Goal: Task Accomplishment & Management: Complete application form

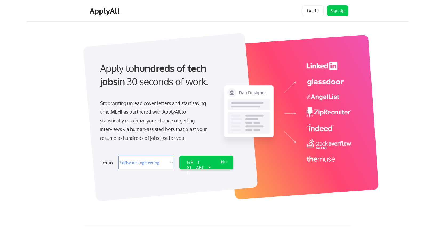
select select ""engineering""
click at [164, 163] on select "Select Role Software Engineering Product Management Customer Success Sales UI/U…" at bounding box center [147, 162] width 56 height 14
click at [188, 184] on div at bounding box center [170, 117] width 175 height 168
click at [216, 160] on div "GET STARTED" at bounding box center [201, 162] width 34 height 14
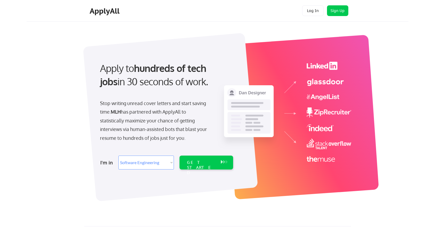
select select ""engineering""
click at [227, 160] on button at bounding box center [226, 162] width 5 height 6
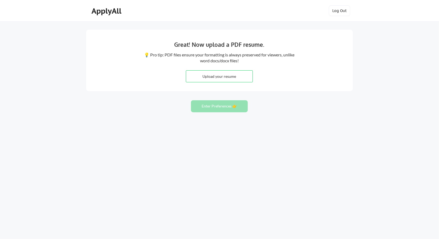
click at [342, 62] on div "Great! Now upload a PDF resume. 💡 Pro tip: PDF files ensure your formatting is …" at bounding box center [219, 60] width 267 height 61
click at [223, 78] on input "file" at bounding box center [219, 75] width 66 height 11
click at [214, 77] on input "file" at bounding box center [219, 75] width 66 height 11
type input "C:\fakepath\Shlok Tomar_ML_Resume_2025.pdf"
click at [221, 107] on button "Enter Preferences 👉" at bounding box center [219, 106] width 57 height 12
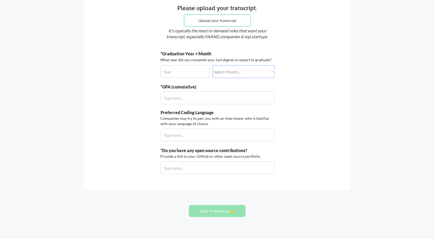
scroll to position [81, 0]
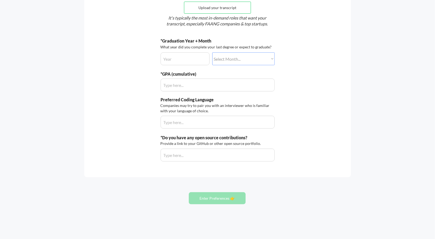
click at [197, 58] on input "input" at bounding box center [185, 58] width 49 height 13
type input "2025"
click at [228, 61] on select "Select Month... January February March April May June July August September Oct…" at bounding box center [244, 58] width 62 height 13
select select ""january""
click at [213, 52] on select "Select Month... January February March April May June July August September Oct…" at bounding box center [244, 58] width 62 height 13
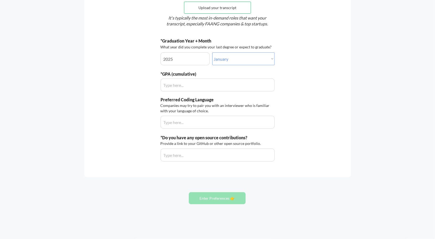
click at [191, 86] on input "input" at bounding box center [218, 84] width 114 height 13
type input "4.0"
type input "3.9"
click at [184, 119] on input "input" at bounding box center [218, 122] width 114 height 13
type input "python"
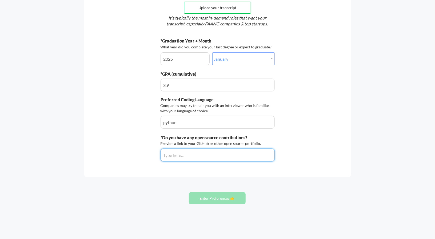
click at [187, 156] on input "input" at bounding box center [218, 154] width 114 height 13
paste input "https://github.com/Shlok-crypto/"
type input "https://github.com/Shlok-crypto"
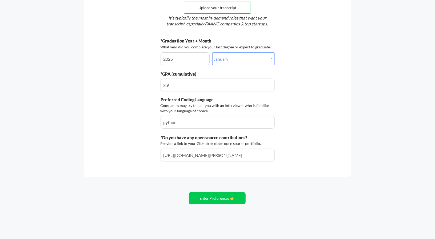
click at [222, 142] on div "Provide a link to your GitHub or other open source portfolio." at bounding box center [212, 143] width 102 height 5
click at [259, 139] on div "*Do you have any open source contributions?" at bounding box center [217, 138] width 112 height 6
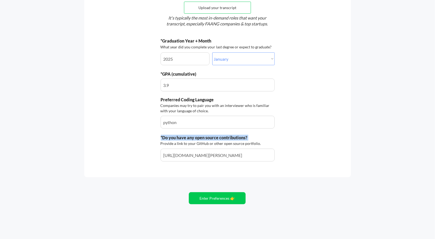
click at [259, 139] on div "*Do you have any open source contributions?" at bounding box center [217, 138] width 112 height 6
click at [289, 132] on div "Let's do this thing. The more information we have about you the more jobs we'll…" at bounding box center [217, 62] width 267 height 229
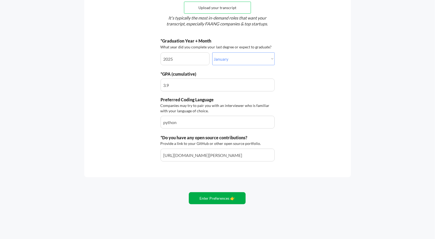
click at [208, 202] on button "Enter Preferences 👉" at bounding box center [217, 198] width 57 height 12
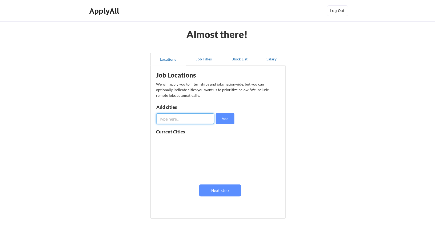
click at [180, 118] on input "input" at bounding box center [185, 118] width 58 height 11
type input "[GEOGRAPHIC_DATA]"
type input "United States"
click at [232, 117] on button "Add" at bounding box center [225, 118] width 19 height 11
click at [181, 118] on input "input" at bounding box center [185, 118] width 58 height 11
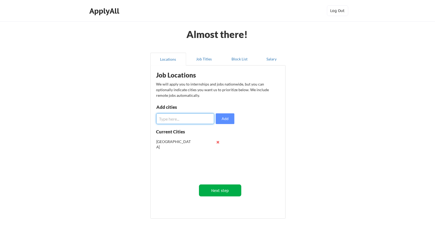
click at [214, 190] on button "Next step" at bounding box center [220, 190] width 42 height 12
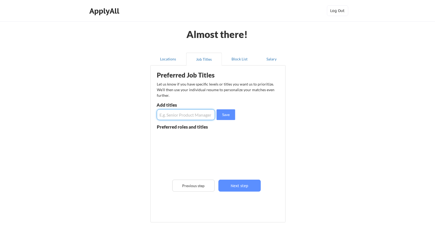
click at [175, 114] on input "input" at bounding box center [186, 114] width 58 height 11
drag, startPoint x: 175, startPoint y: 114, endPoint x: 179, endPoint y: 116, distance: 3.9
type input "software Engineers"
click at [227, 112] on button "Save" at bounding box center [226, 114] width 19 height 11
click at [186, 120] on input "input" at bounding box center [186, 114] width 58 height 11
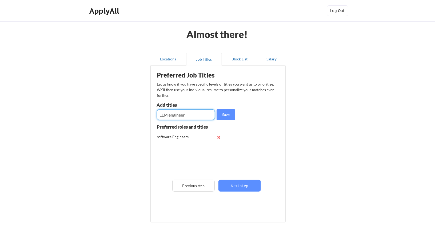
type input "LLM engineer"
click at [181, 116] on input "input" at bounding box center [186, 114] width 58 height 11
type input "AI/ML engineer"
click at [181, 116] on input "input" at bounding box center [186, 114] width 58 height 11
type input "b"
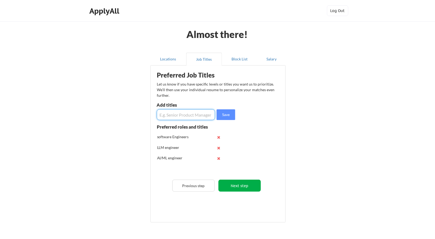
click at [247, 183] on button "Next step" at bounding box center [240, 185] width 42 height 12
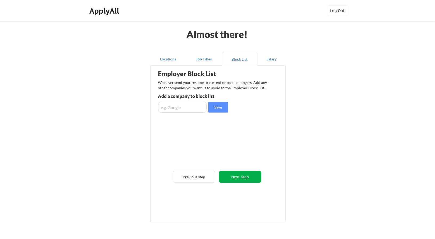
click at [249, 173] on button "Next step" at bounding box center [240, 177] width 42 height 12
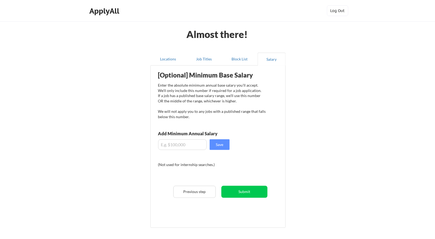
click at [185, 144] on input "input" at bounding box center [182, 144] width 49 height 11
type input "$130,000"
click at [227, 143] on button "Save" at bounding box center [220, 144] width 20 height 11
click at [246, 188] on button "Submit" at bounding box center [245, 192] width 46 height 12
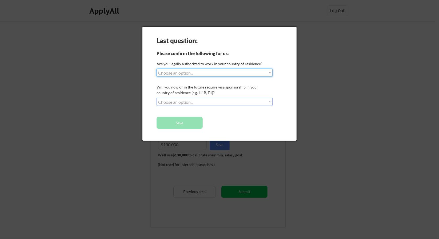
click at [194, 72] on select "Choose an option... Yes, I am a US Citizen Yes, I am a Canadian Citizen Yes, I …" at bounding box center [215, 73] width 116 height 8
select select ""yes__i_am_here_on_a_visa__h1b__opt__etc__""
click at [157, 69] on select "Choose an option... Yes, I am a US Citizen Yes, I am a Canadian Citizen Yes, I …" at bounding box center [215, 73] width 116 height 8
click at [204, 103] on select "Choose an option... No, I will not need sponsorship Yes, I will need sponsorship" at bounding box center [215, 102] width 116 height 8
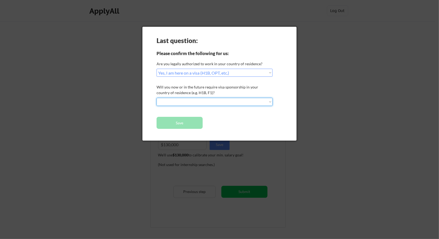
click at [157, 98] on select "Choose an option... No, I will not need sponsorship Yes, I will need sponsorship" at bounding box center [215, 102] width 116 height 8
click at [187, 121] on button "Save" at bounding box center [180, 123] width 46 height 12
click at [198, 103] on select "Choose an option... No, I will not need sponsorship Yes, I will need sponsorship" at bounding box center [215, 102] width 116 height 8
select select ""no__i_will_not_need_sponsorship""
click at [157, 98] on select "Choose an option... No, I will not need sponsorship Yes, I will need sponsorship" at bounding box center [215, 102] width 116 height 8
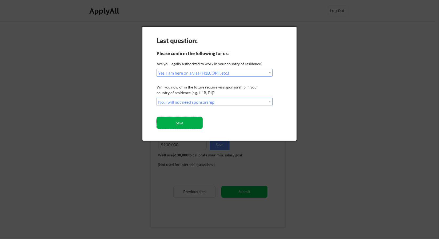
click at [183, 121] on button "Save" at bounding box center [180, 123] width 46 height 12
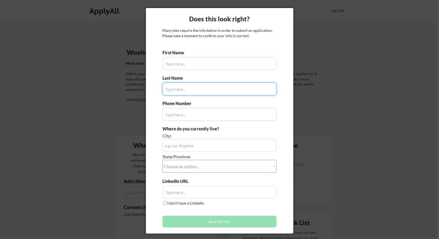
type input "[PERSON_NAME]"
type input "(312)-375-7583"
type input "Tomar"
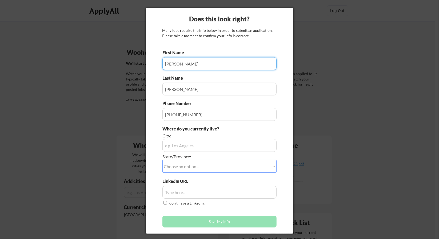
click at [216, 67] on input "input" at bounding box center [220, 63] width 114 height 13
click at [287, 87] on div "Does this look right? Many jobs require the info below in order to submit an ap…" at bounding box center [220, 120] width 148 height 225
click at [199, 150] on input "input" at bounding box center [220, 145] width 114 height 13
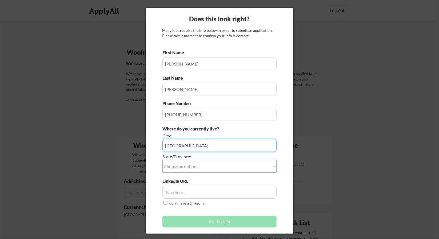
type input "Seattle"
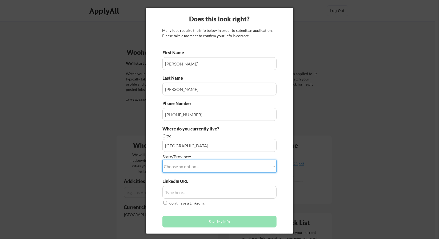
click at [180, 164] on select "Choose an option... Other/Not Applicable Alabama Alaska Alberta Arizona Arkansa…" at bounding box center [220, 166] width 114 height 13
select select ""Washington""
click at [163, 160] on select "Choose an option... Other/Not Applicable Alabama Alaska Alberta Arizona Arkansa…" at bounding box center [220, 166] width 114 height 13
click at [176, 195] on input "input" at bounding box center [220, 192] width 114 height 13
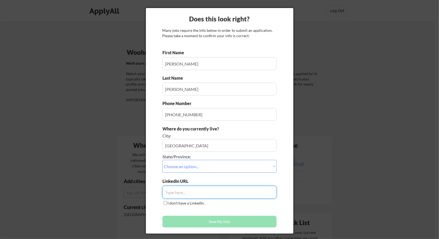
paste input "https://www.linkedin.com/in/shlok-tomar-us/"
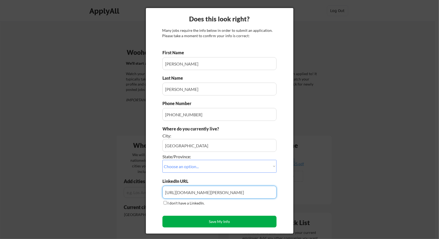
type input "https://www.linkedin.com/in/shlok-tomar-us/"
click at [233, 221] on button "Save My Info" at bounding box center [220, 221] width 114 height 12
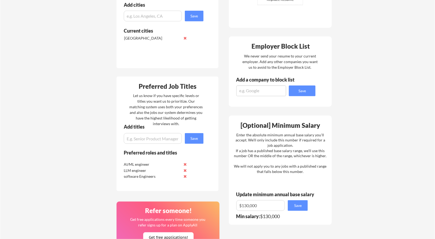
scroll to position [176, 0]
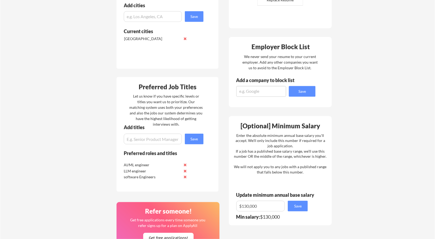
click at [255, 90] on textarea at bounding box center [262, 91] width 50 height 11
type textarea "[US_STATE][GEOGRAPHIC_DATA]"
click at [305, 91] on button "Save" at bounding box center [302, 91] width 27 height 11
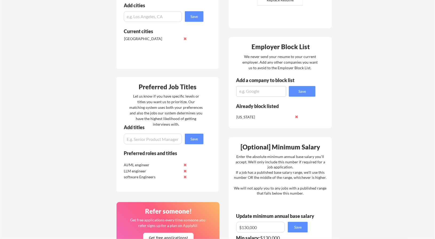
click at [364, 91] on div "Your Dashboard Woohoo! You're ready to be applied! 🙌 We'll start applying you t…" at bounding box center [217, 95] width 435 height 498
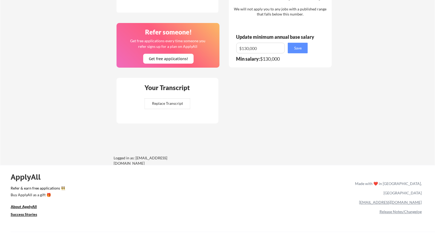
scroll to position [355, 0]
click at [161, 105] on input "file" at bounding box center [167, 103] width 45 height 10
type input "C:\fakepath\Shlok Transcript.pdf"
click at [390, 183] on div "Made with ❤️ in [GEOGRAPHIC_DATA], [GEOGRAPHIC_DATA]" at bounding box center [387, 188] width 69 height 19
click at [34, 187] on link "Refer & earn free applications 👯‍♀️" at bounding box center [127, 189] width 233 height 6
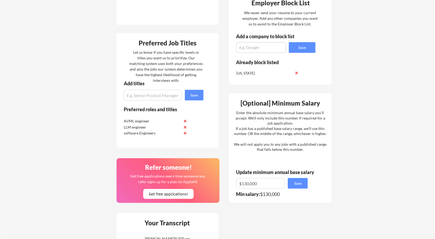
scroll to position [0, 0]
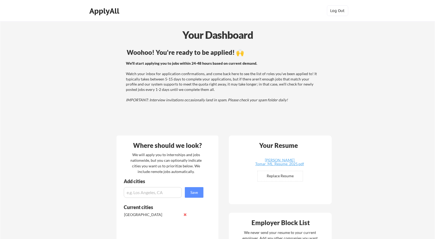
click at [221, 102] on em "IMPORTANT: Interview invitations occasionally land in spam. Please check your s…" at bounding box center [207, 99] width 162 height 5
click at [103, 9] on div "ApplyAll" at bounding box center [106, 10] width 32 height 9
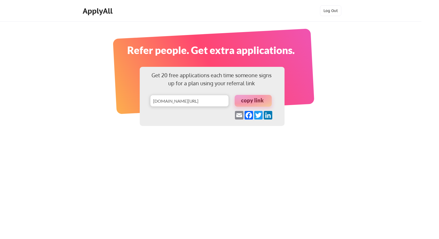
click at [102, 9] on div "ApplyAll" at bounding box center [99, 10] width 32 height 9
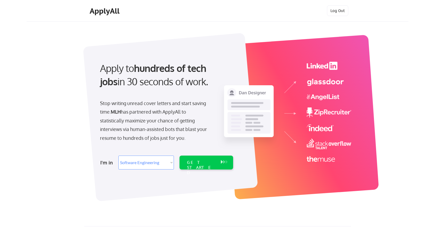
select select ""engineering""
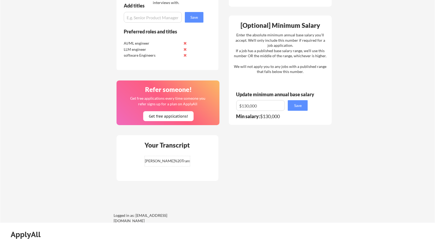
scroll to position [366, 0]
